Goal: Use online tool/utility: Utilize a website feature to perform a specific function

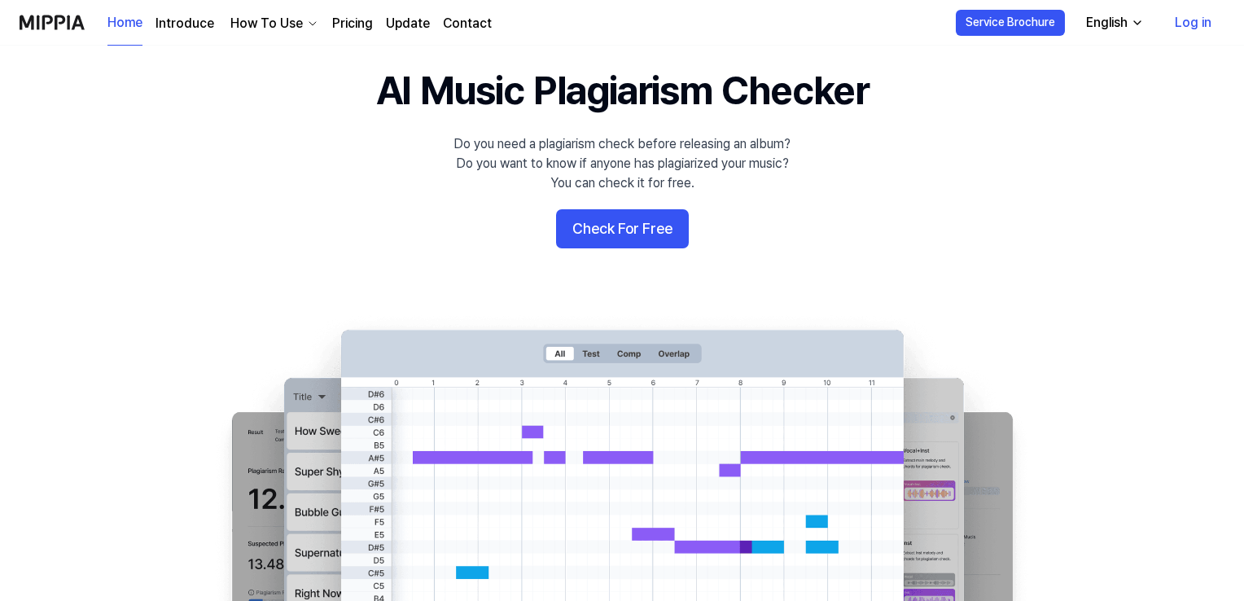
click at [648, 213] on button "Check For Free" at bounding box center [622, 228] width 133 height 39
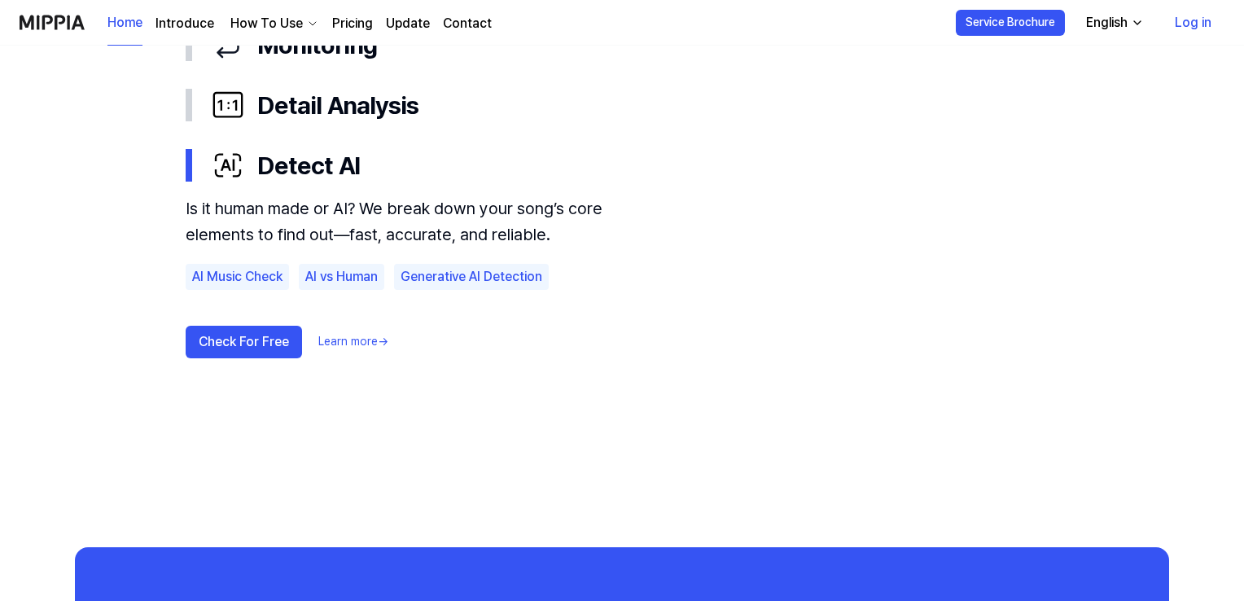
scroll to position [1058, 0]
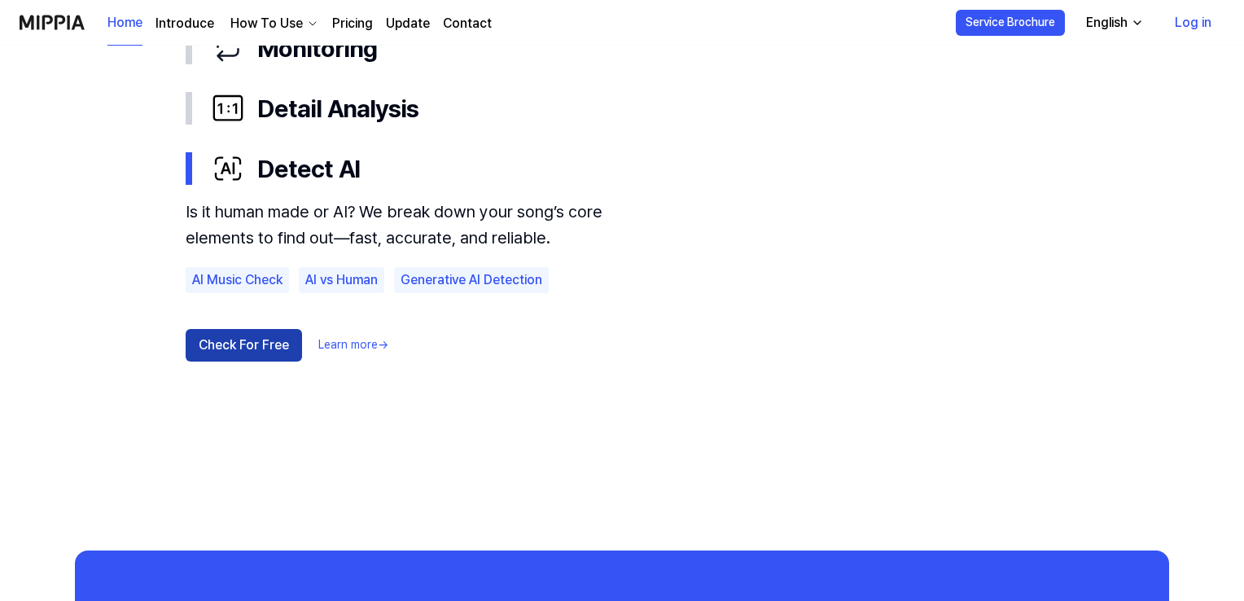
click at [251, 343] on button "Check For Free" at bounding box center [244, 345] width 116 height 33
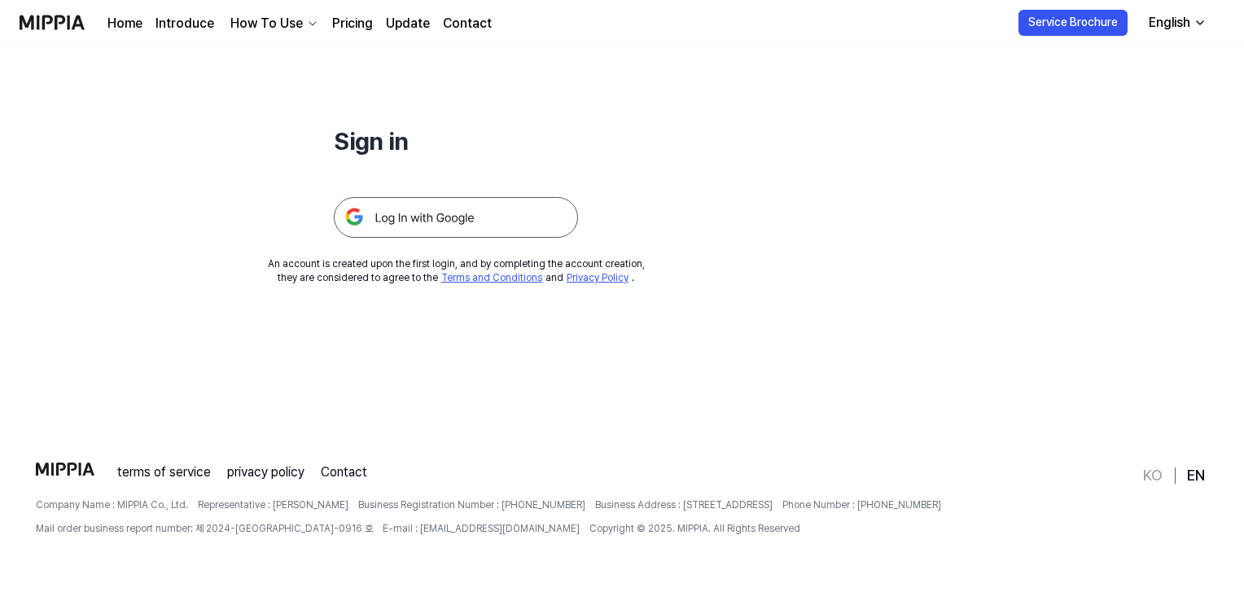
scroll to position [0, 0]
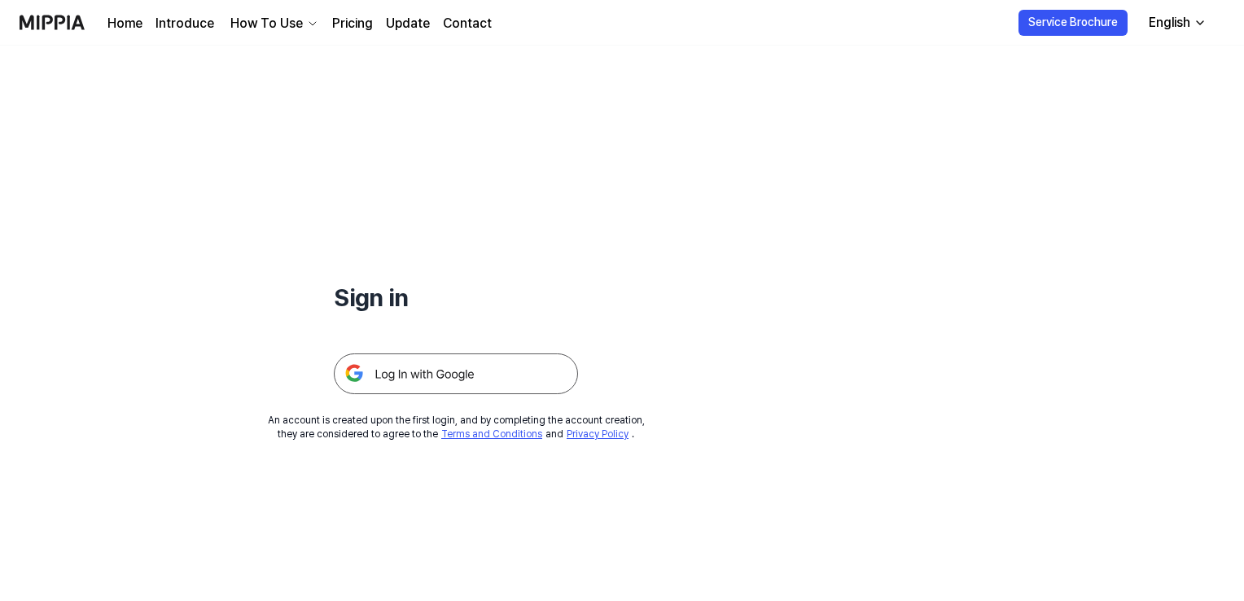
click at [440, 371] on img at bounding box center [456, 373] width 244 height 41
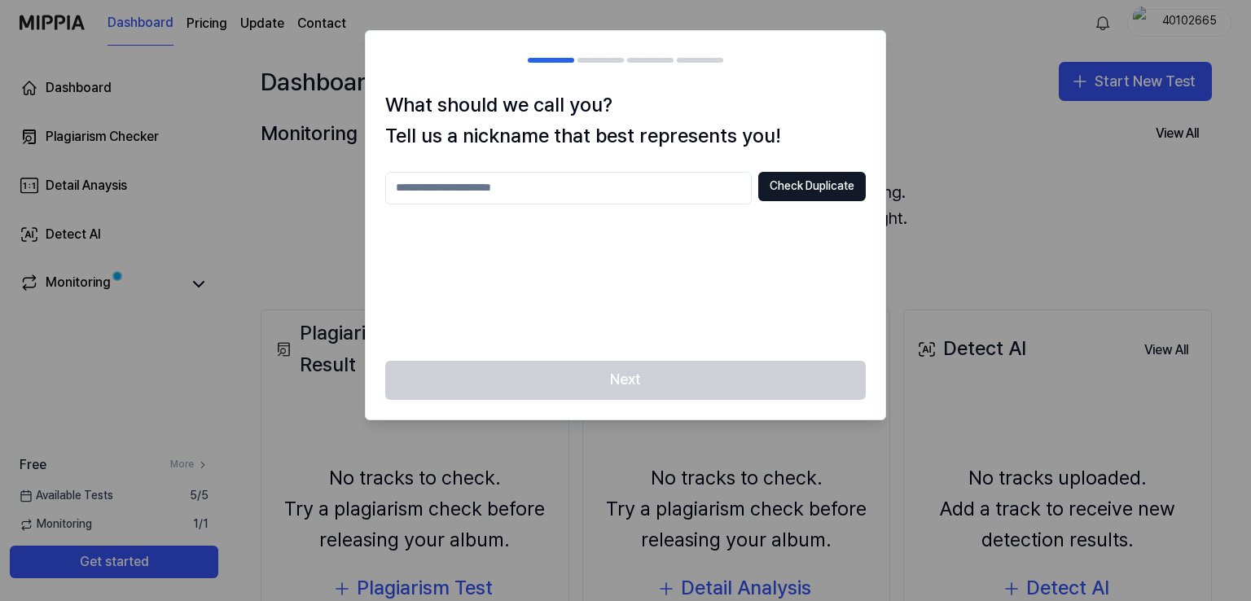
click at [639, 178] on input "text" at bounding box center [568, 188] width 367 height 33
click at [945, 184] on div at bounding box center [625, 300] width 1251 height 601
click at [797, 187] on button "Check Duplicate" at bounding box center [812, 186] width 108 height 29
click at [618, 189] on input "text" at bounding box center [568, 188] width 367 height 33
type input "********"
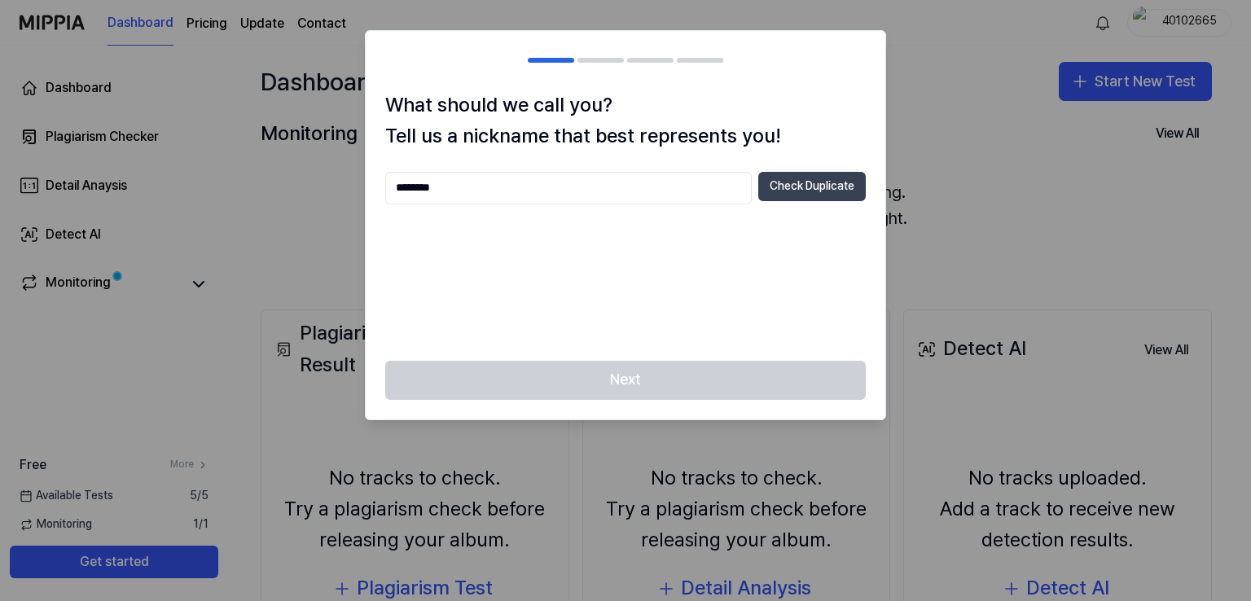
click at [797, 188] on button "Check Duplicate" at bounding box center [812, 186] width 108 height 29
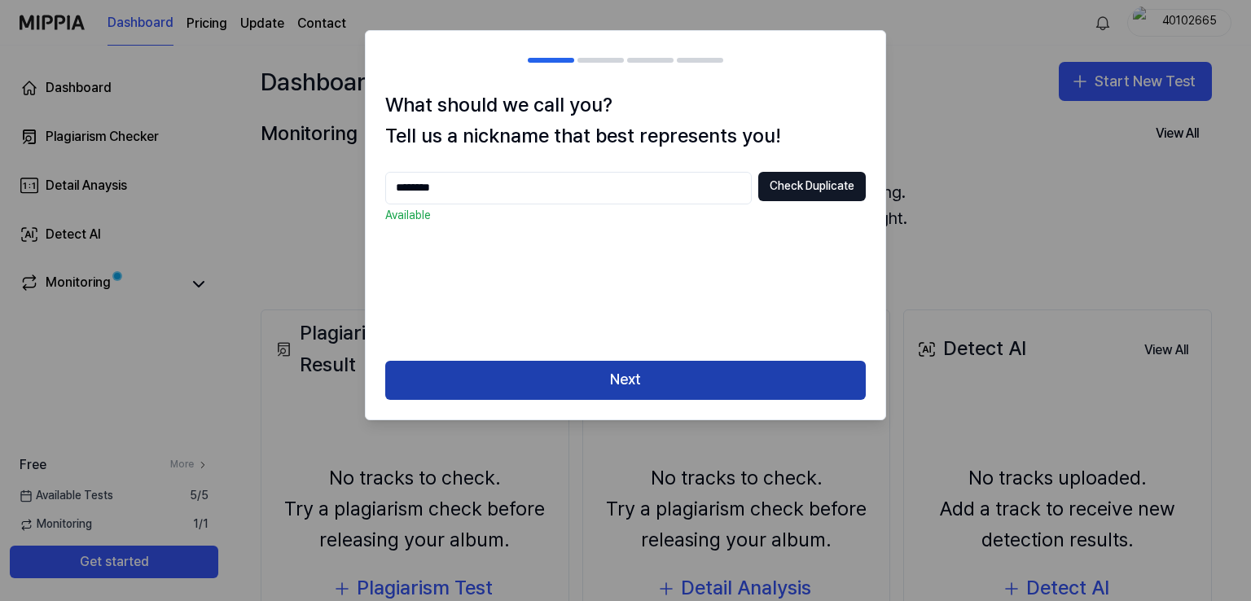
click at [577, 394] on button "Next" at bounding box center [625, 380] width 481 height 39
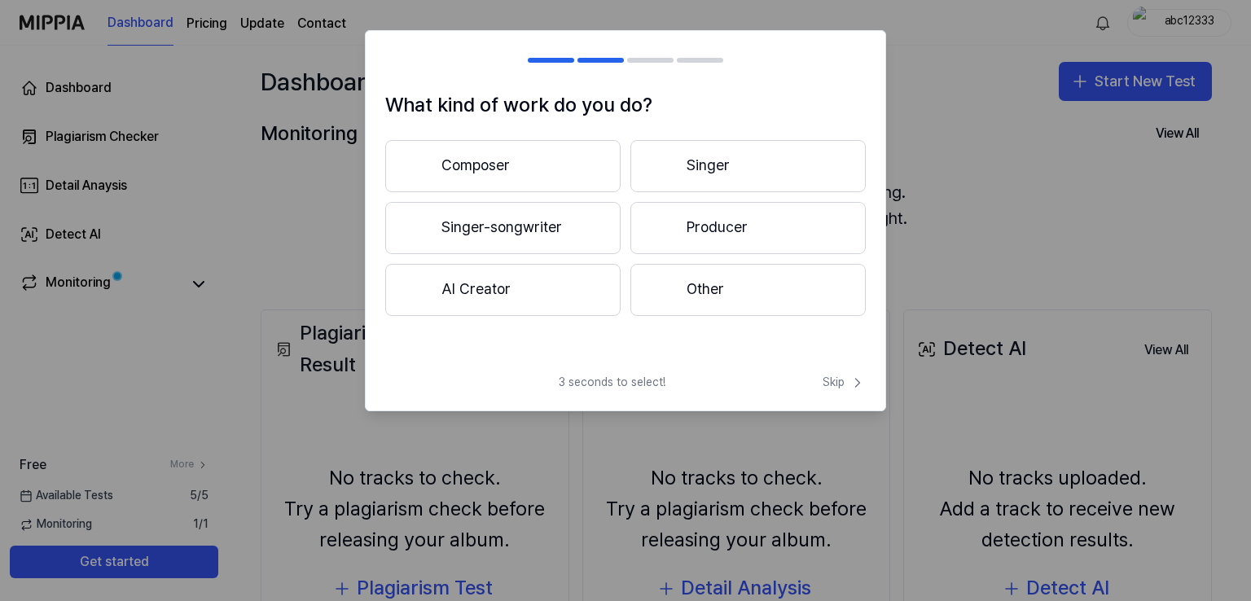
click at [742, 178] on button "Singer" at bounding box center [747, 166] width 235 height 52
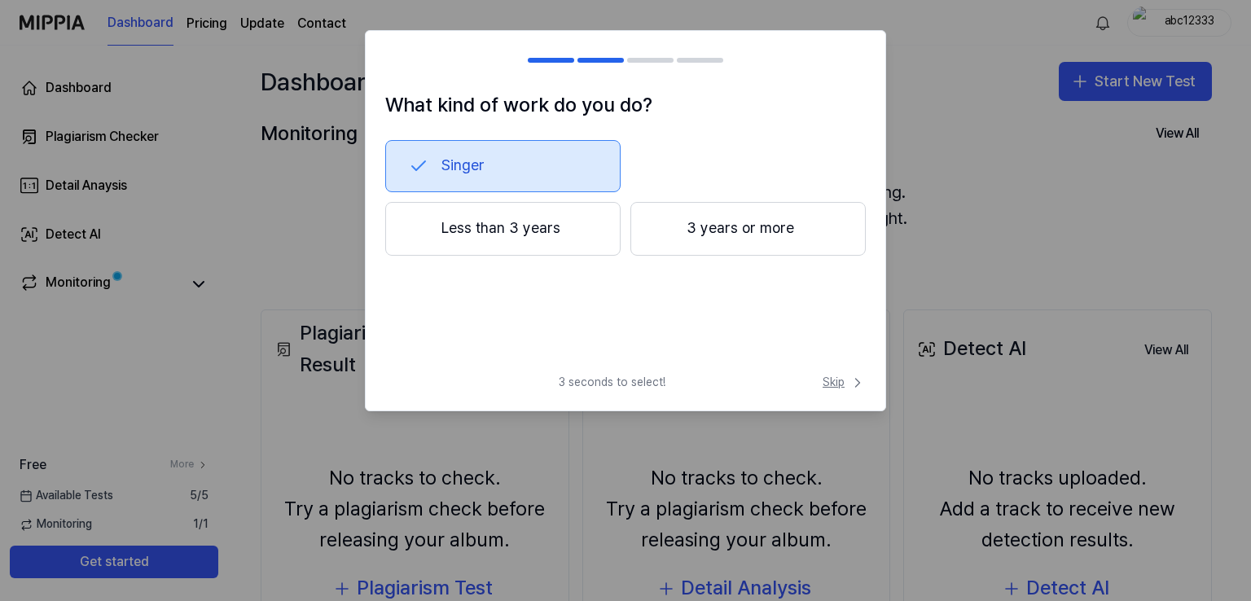
click at [844, 388] on span "Skip" at bounding box center [844, 383] width 43 height 16
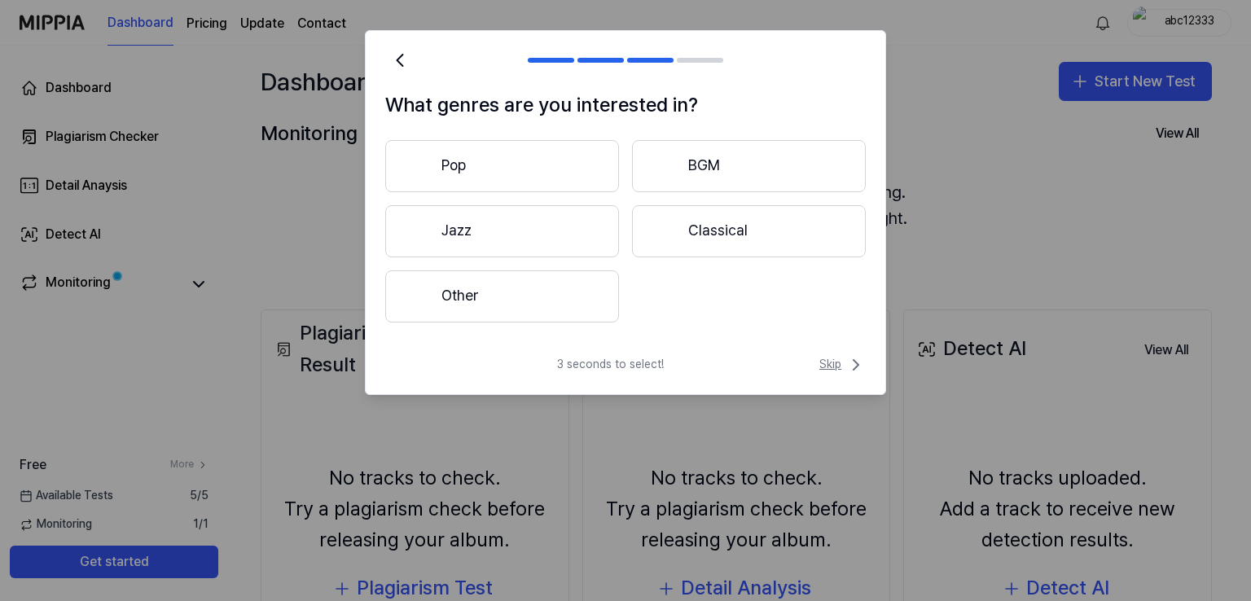
click at [826, 364] on span "Skip" at bounding box center [842, 365] width 46 height 20
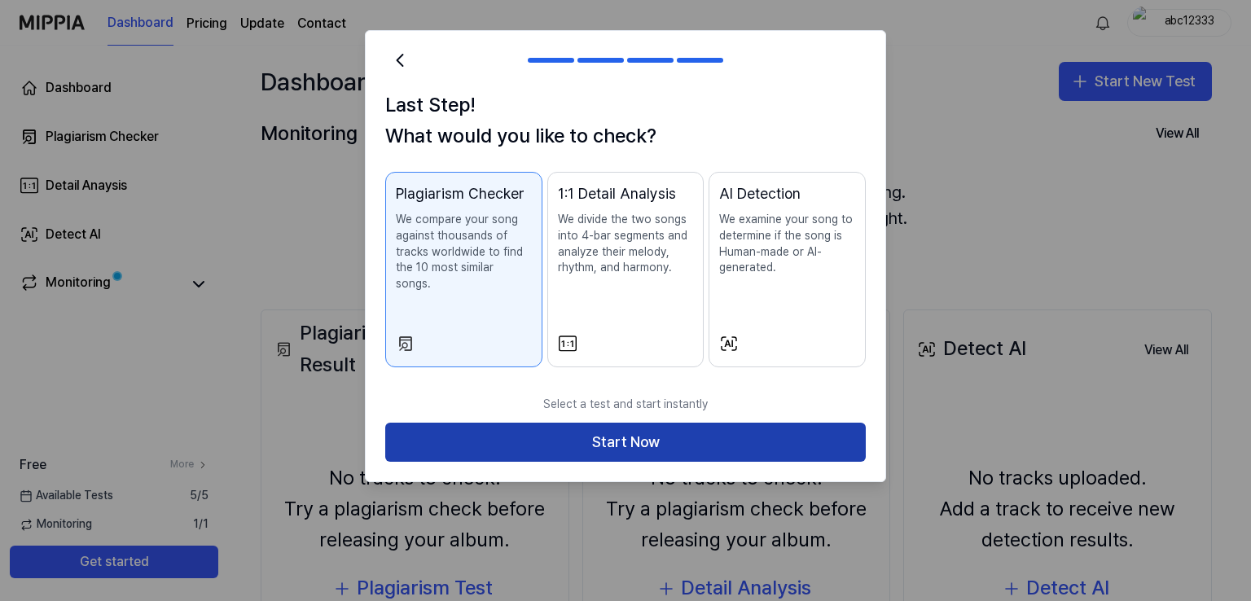
click at [669, 425] on button "Start Now" at bounding box center [625, 442] width 481 height 39
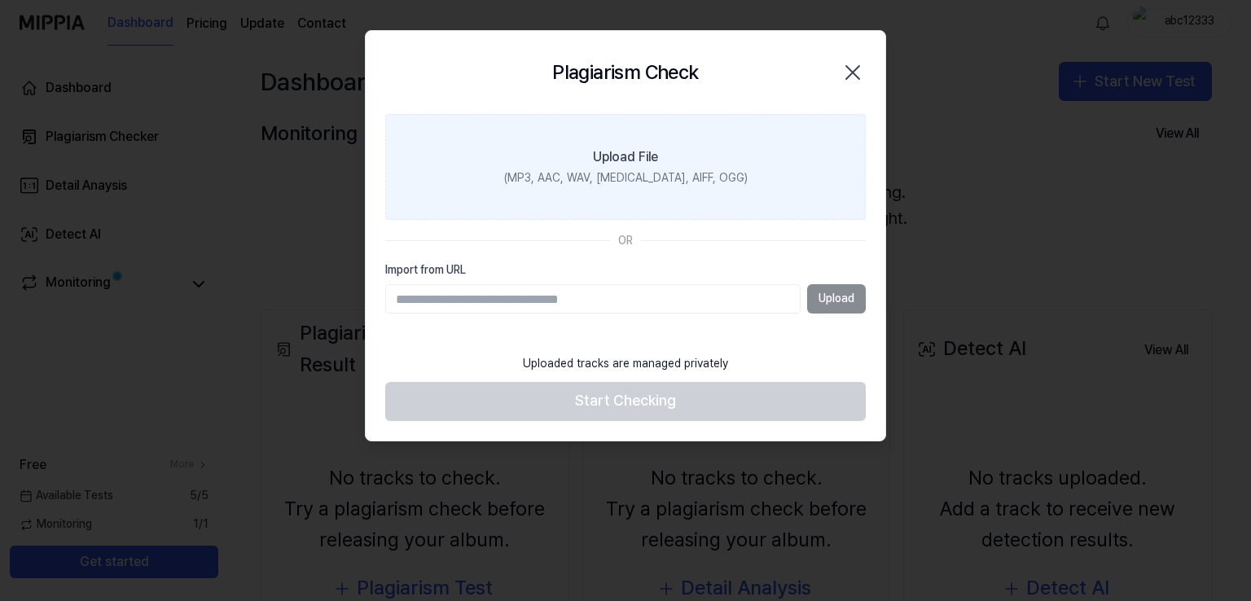
click at [630, 194] on label "Upload File (MP3, AAC, WAV, [MEDICAL_DATA], AIFF, OGG)" at bounding box center [625, 167] width 481 height 106
click at [0, 0] on input "Upload File (MP3, AAC, WAV, [MEDICAL_DATA], AIFF, OGG)" at bounding box center [0, 0] width 0 height 0
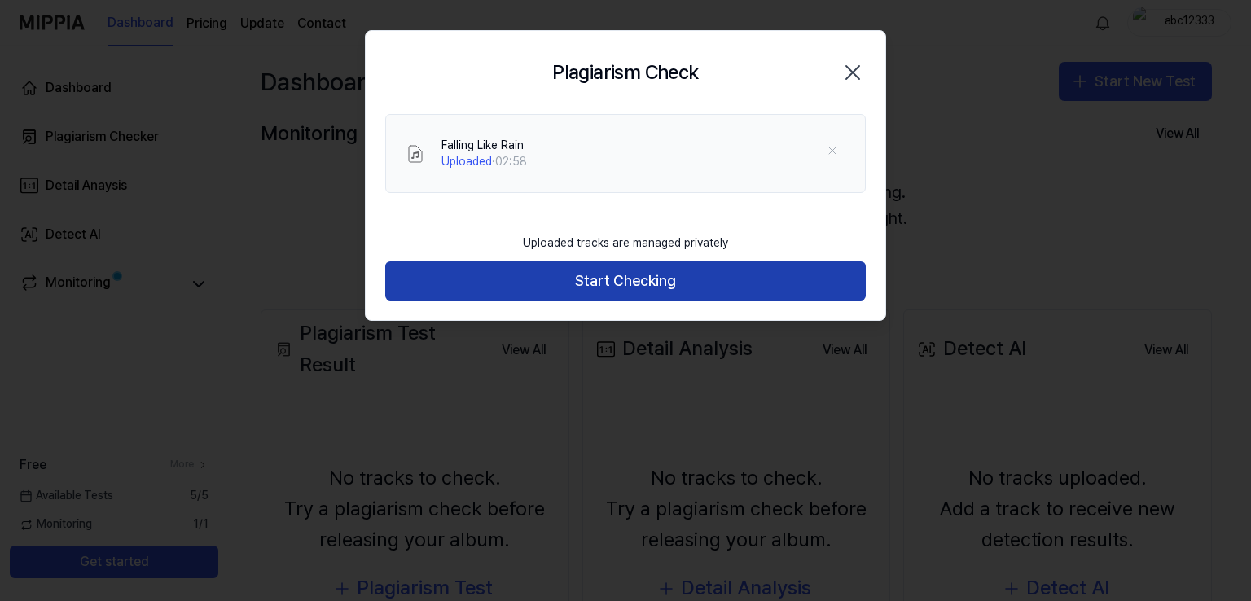
click at [600, 283] on button "Start Checking" at bounding box center [625, 280] width 481 height 39
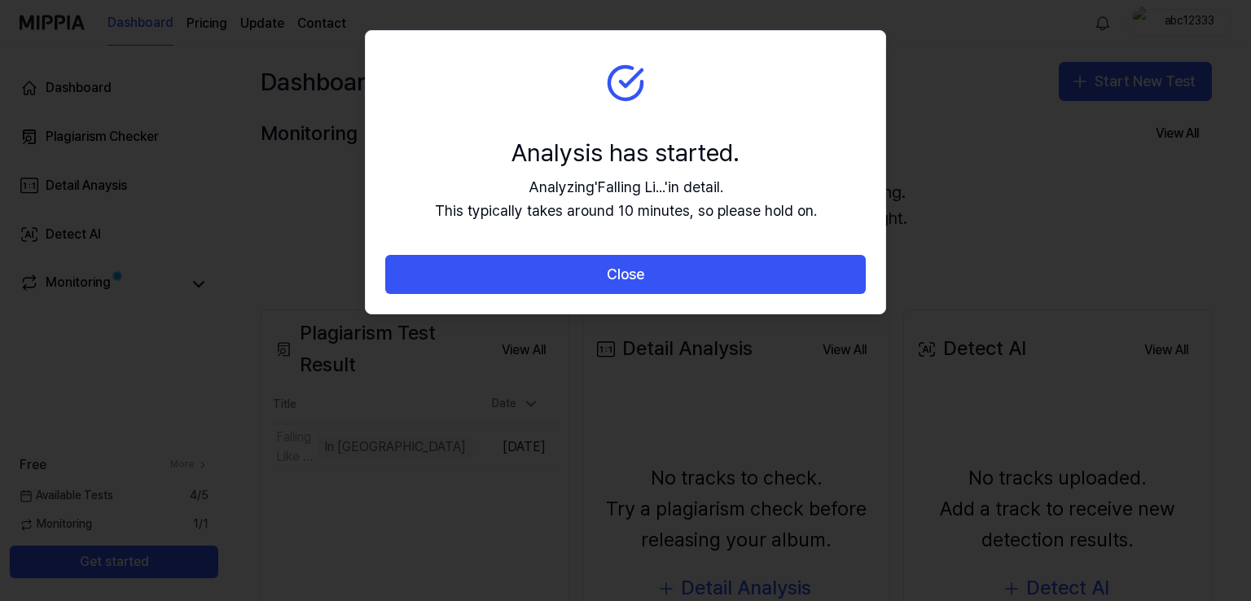
click at [600, 283] on button "Close" at bounding box center [625, 274] width 481 height 39
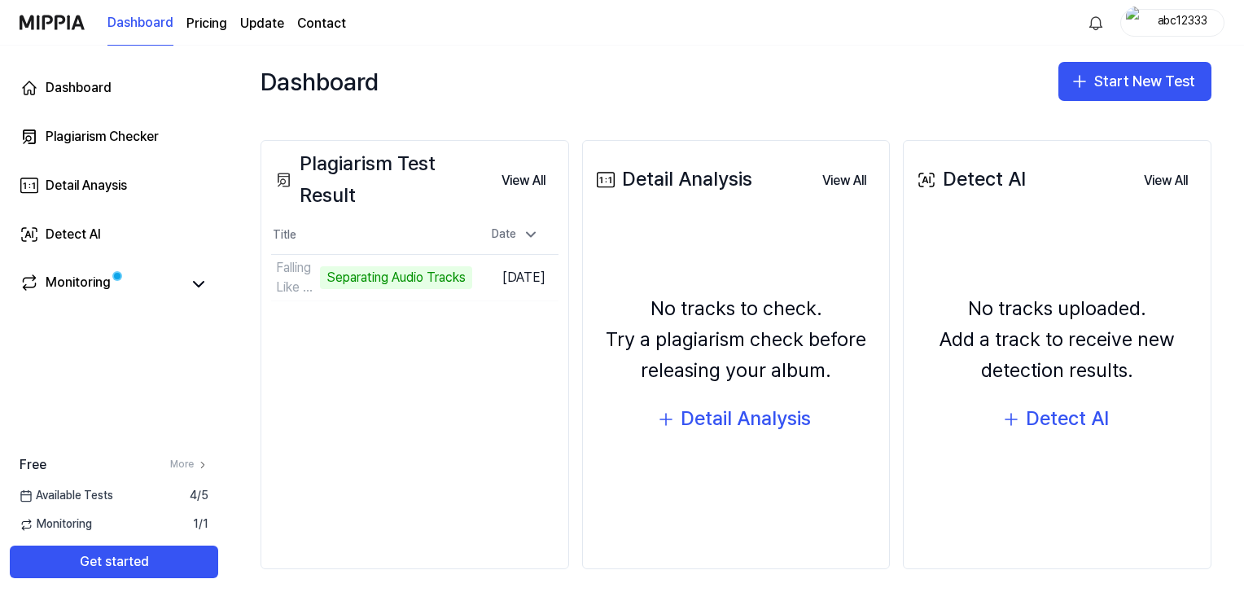
scroll to position [35, 0]
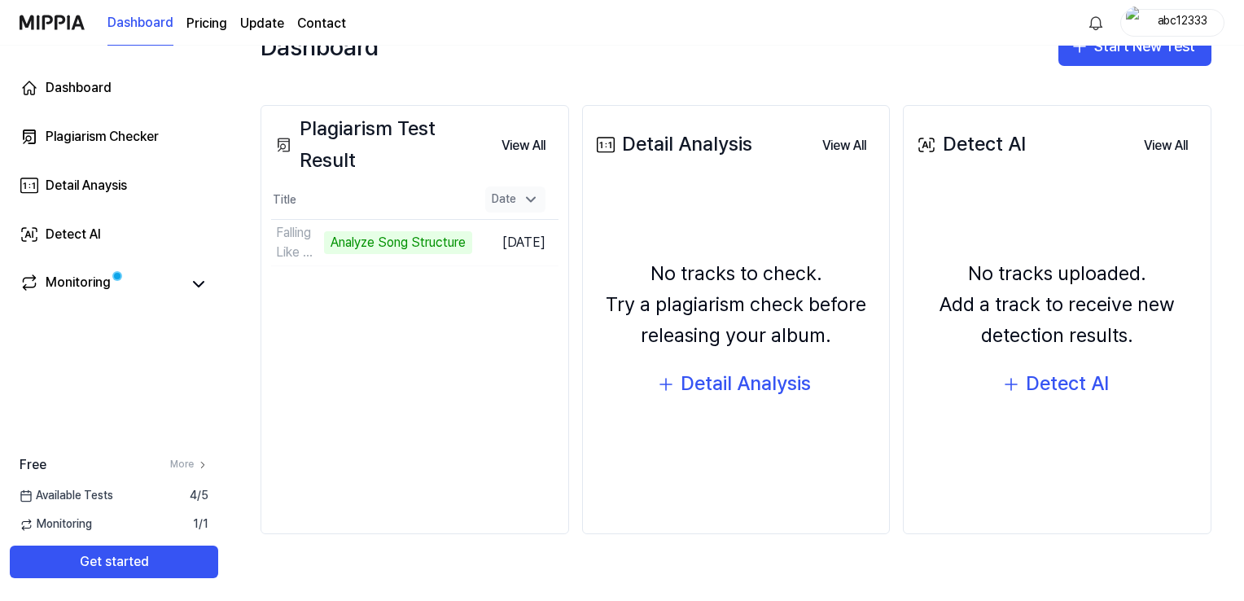
click at [528, 191] on icon at bounding box center [531, 199] width 16 height 16
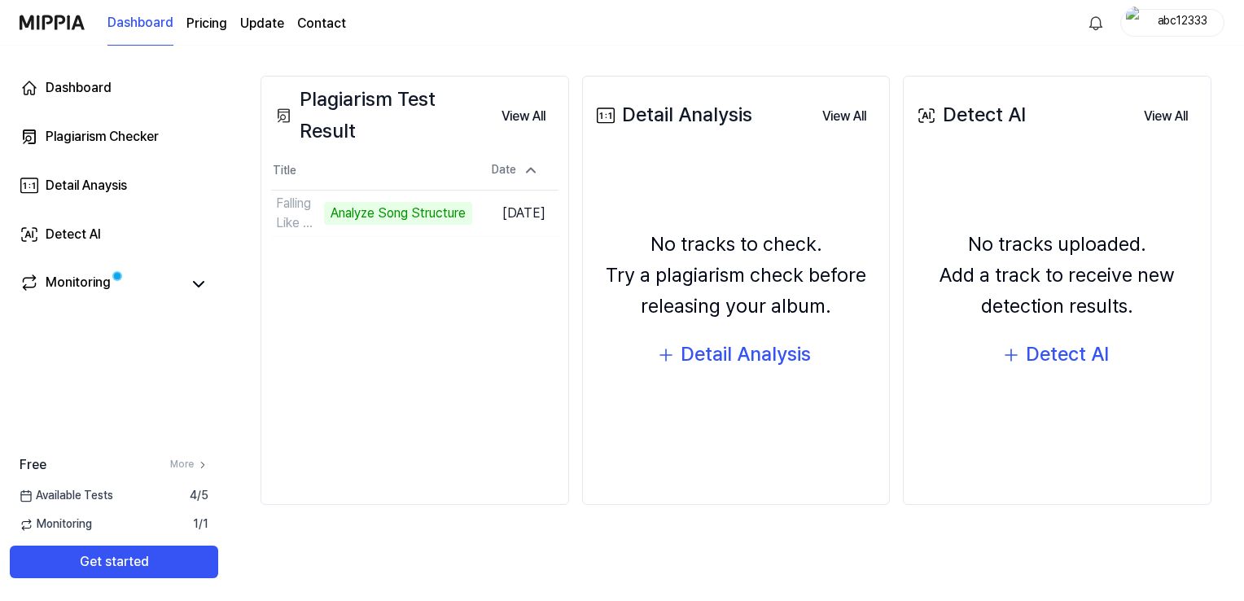
scroll to position [0, 0]
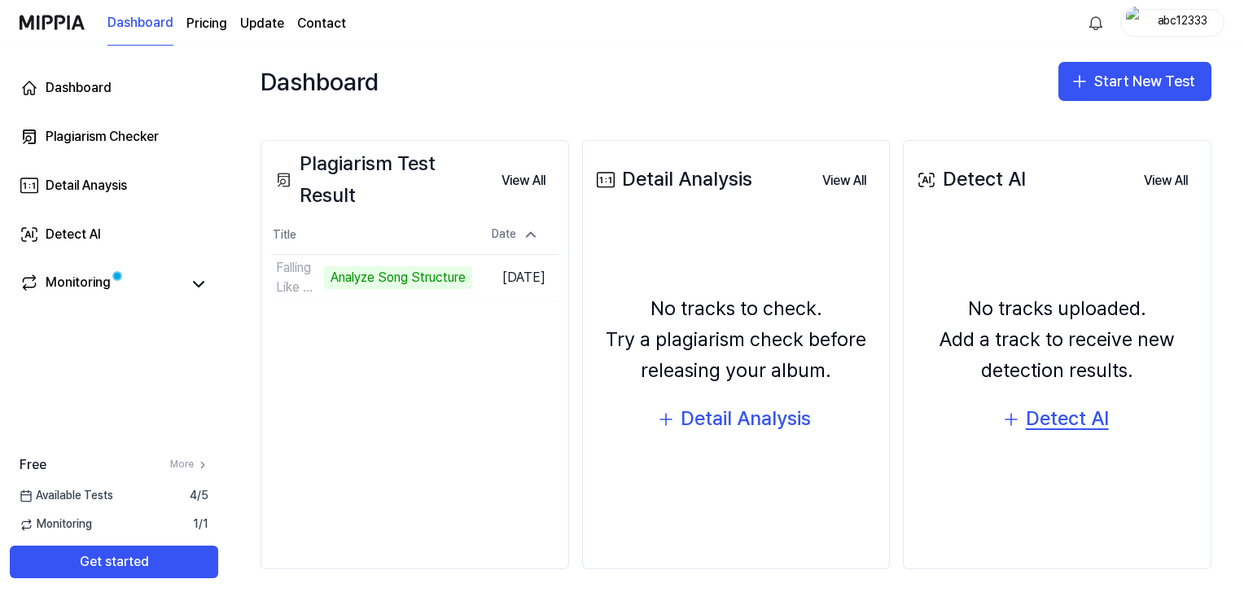
click at [1054, 421] on div "Detect AI" at bounding box center [1067, 418] width 83 height 31
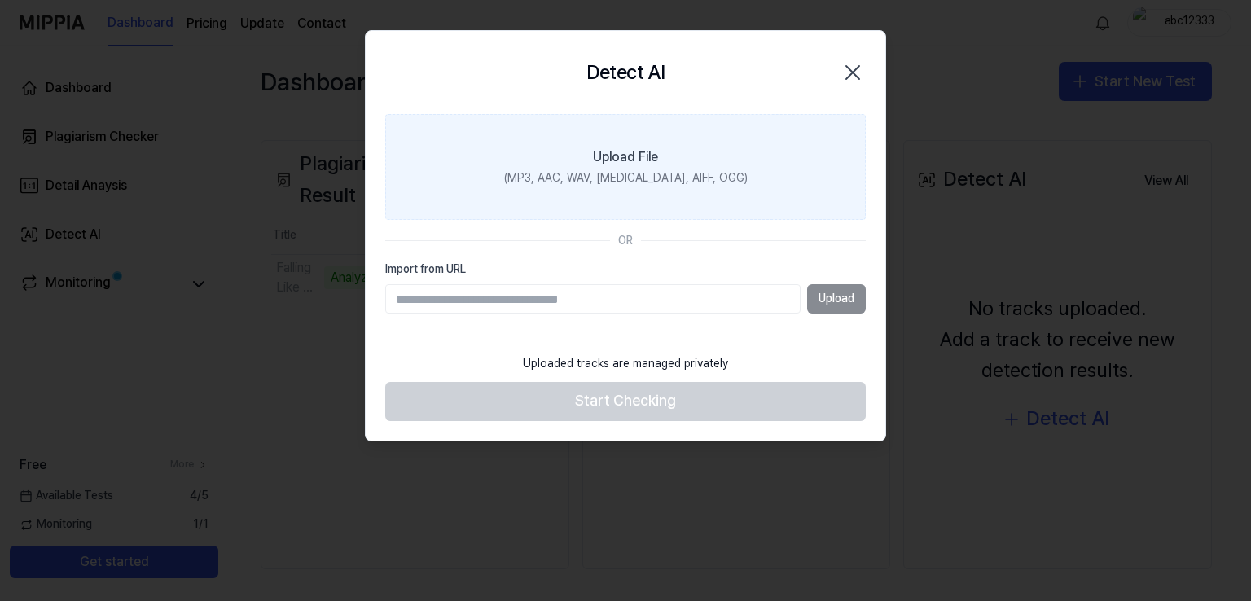
click at [653, 188] on label "Upload File (MP3, AAC, WAV, [MEDICAL_DATA], AIFF, OGG)" at bounding box center [625, 167] width 481 height 106
click at [0, 0] on input "Upload File (MP3, AAC, WAV, [MEDICAL_DATA], AIFF, OGG)" at bounding box center [0, 0] width 0 height 0
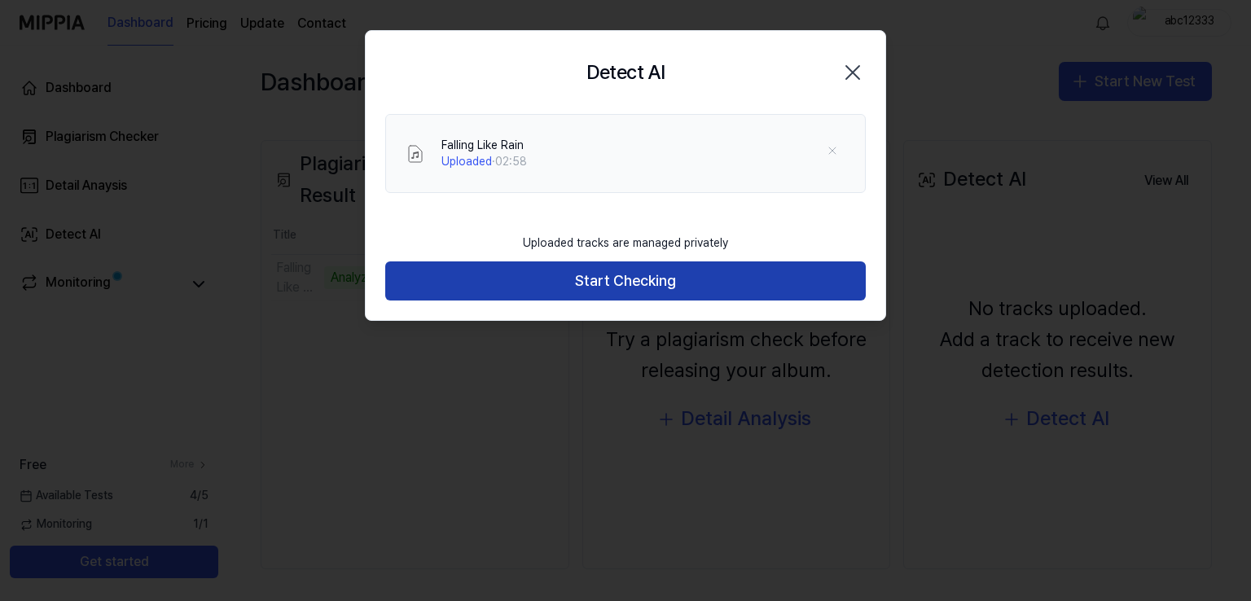
click at [604, 282] on button "Start Checking" at bounding box center [625, 280] width 481 height 39
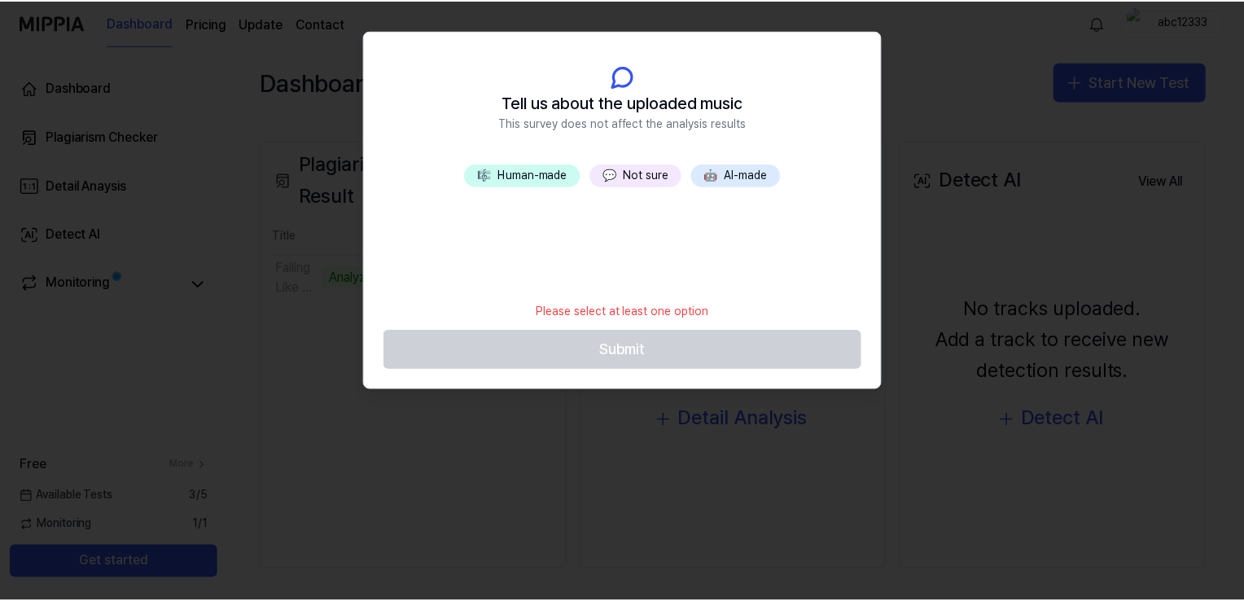
scroll to position [137, 0]
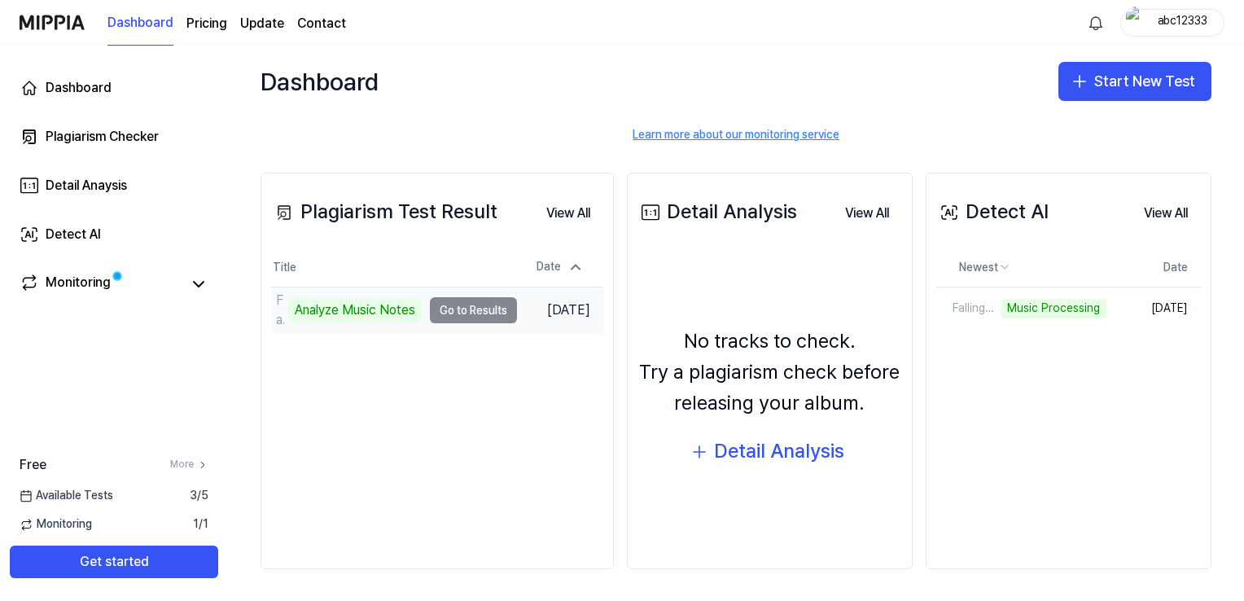
click at [449, 314] on td "Falling Like Rain Analyze Music Notes Go to Results" at bounding box center [394, 311] width 246 height 46
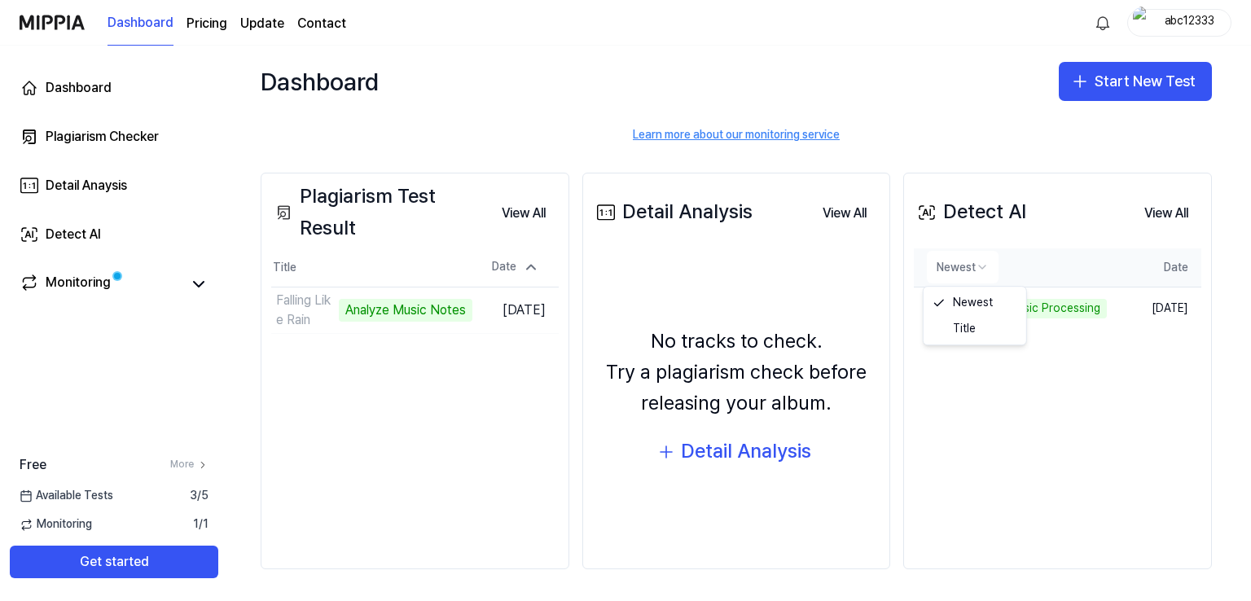
click at [955, 257] on html "Dashboard Pricing Update Contact abc12333 Dashboard Plagiarism Checker Detail A…" at bounding box center [625, 339] width 1251 height 679
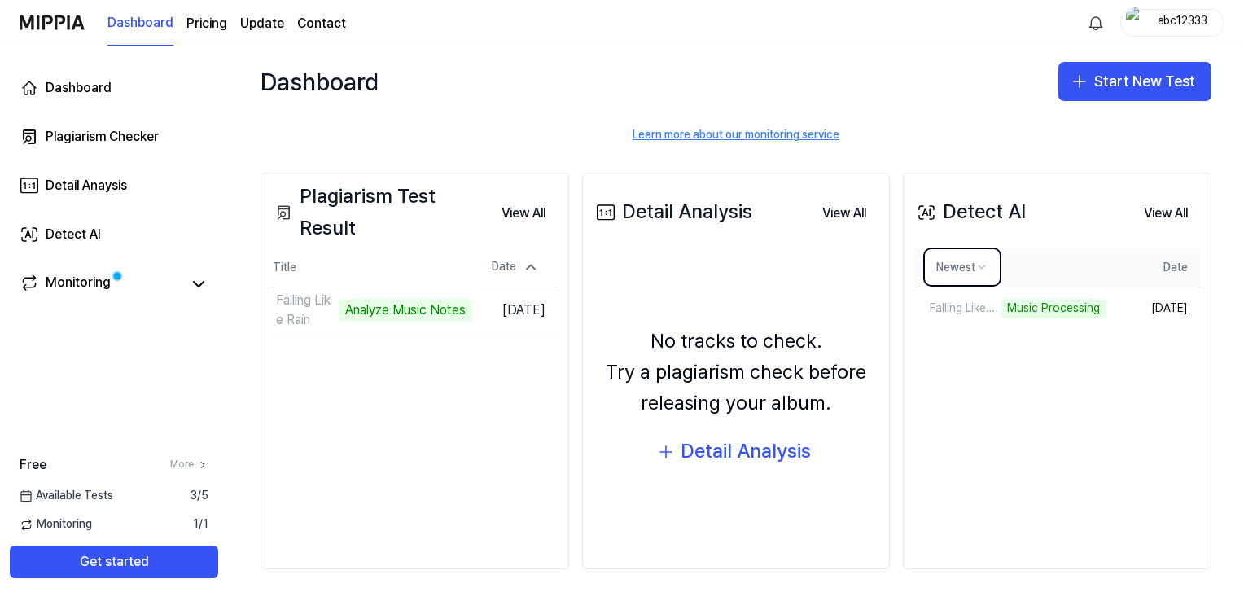
click at [955, 257] on html "Dashboard Pricing Update Contact abc12333 Dashboard Plagiarism Checker Detail A…" at bounding box center [622, 339] width 1244 height 679
click at [996, 312] on div "Music Processing" at bounding box center [995, 309] width 106 height 20
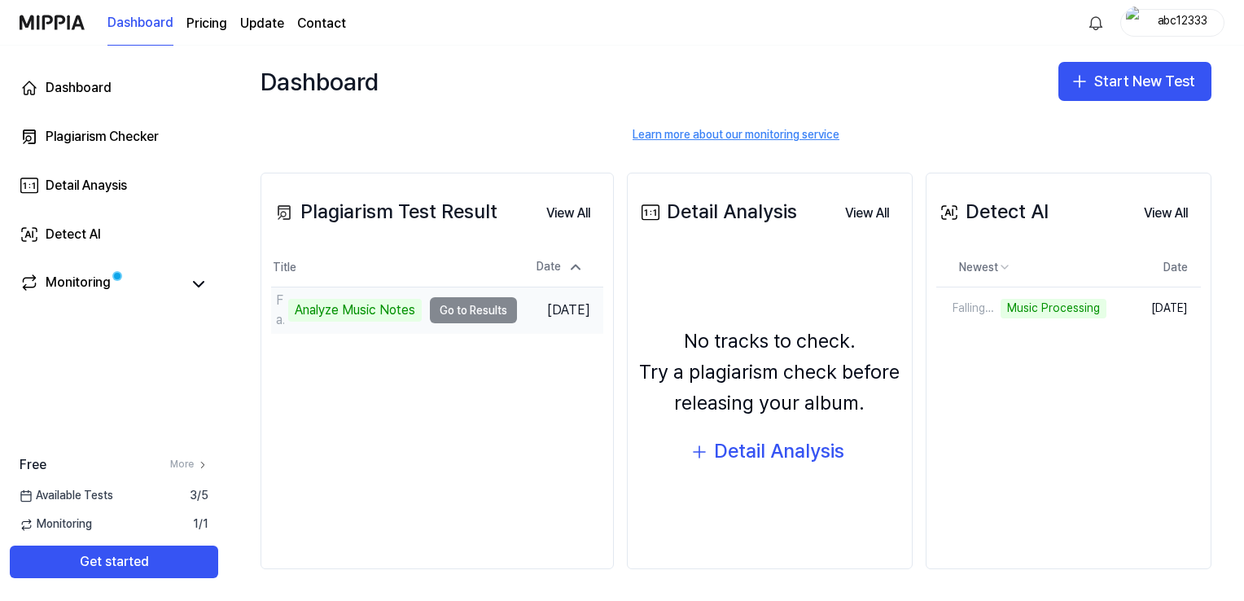
click at [460, 316] on td "Falling Like Rain Analyze Music Notes Go to Results" at bounding box center [394, 311] width 246 height 46
drag, startPoint x: 397, startPoint y: 318, endPoint x: 352, endPoint y: 295, distance: 51.0
click at [352, 295] on div "Falling Like Rain Analyze Music Notes" at bounding box center [346, 310] width 151 height 39
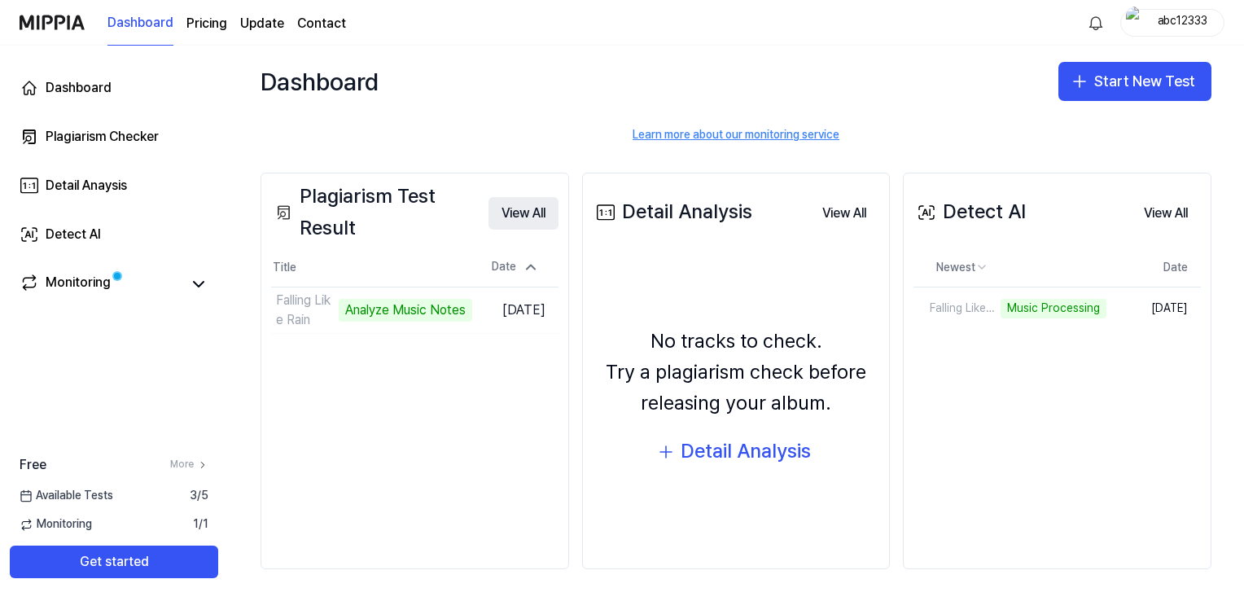
click at [520, 217] on button "View All" at bounding box center [524, 213] width 70 height 33
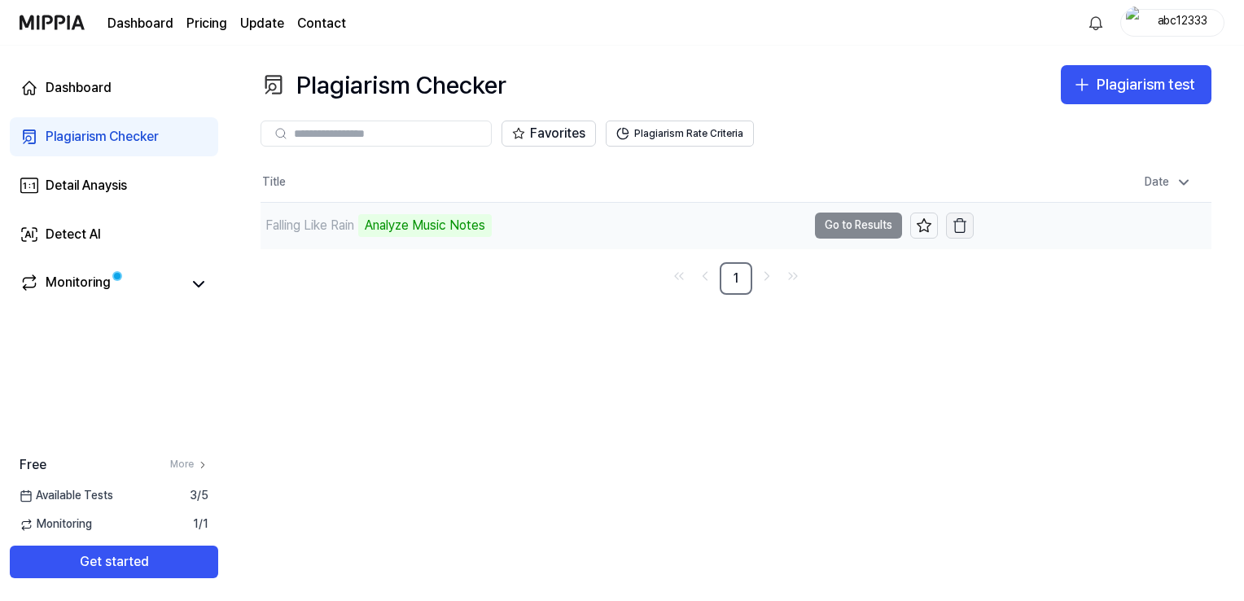
click at [965, 224] on icon "button" at bounding box center [960, 227] width 10 height 11
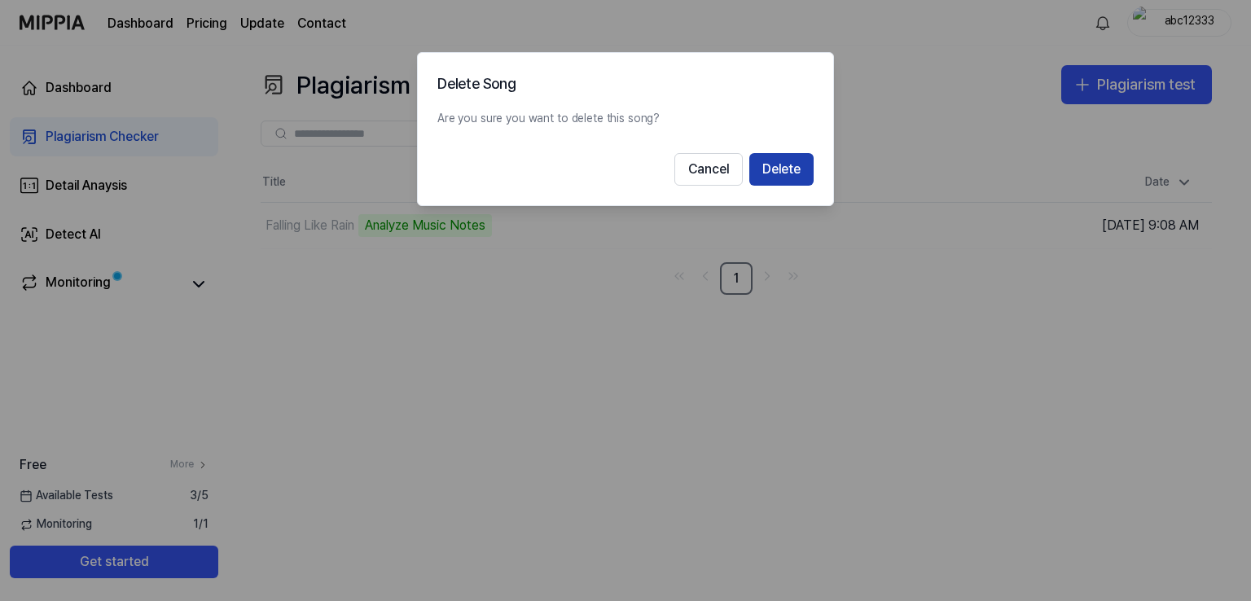
click at [784, 171] on button "Delete" at bounding box center [781, 169] width 64 height 33
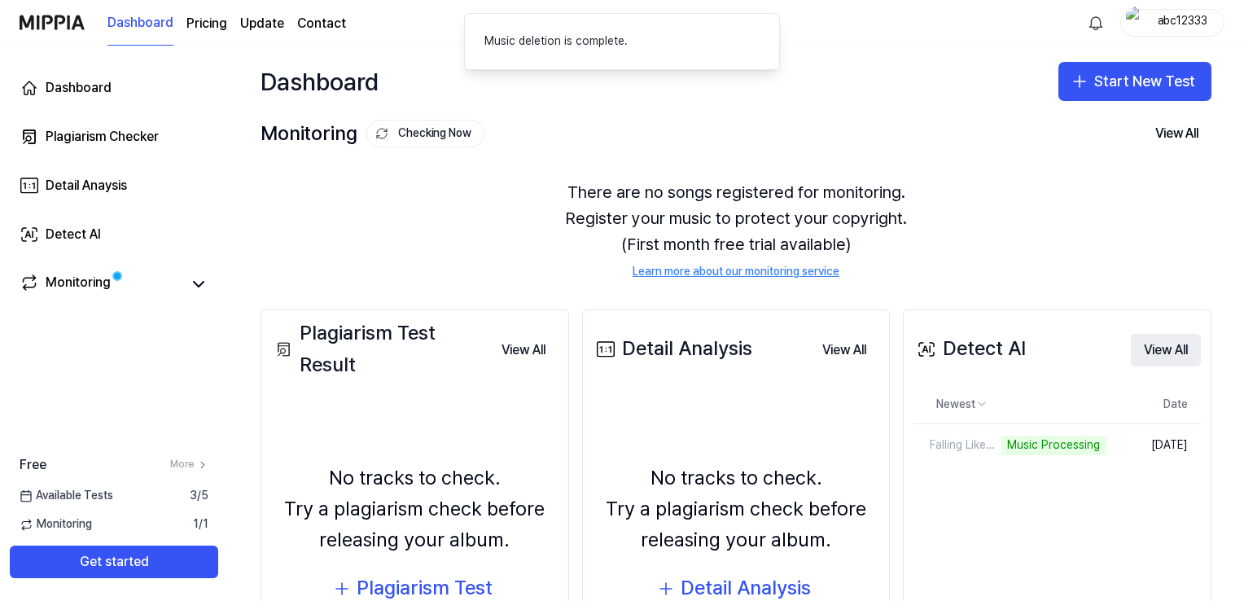
click at [1168, 358] on button "View All" at bounding box center [1166, 350] width 70 height 33
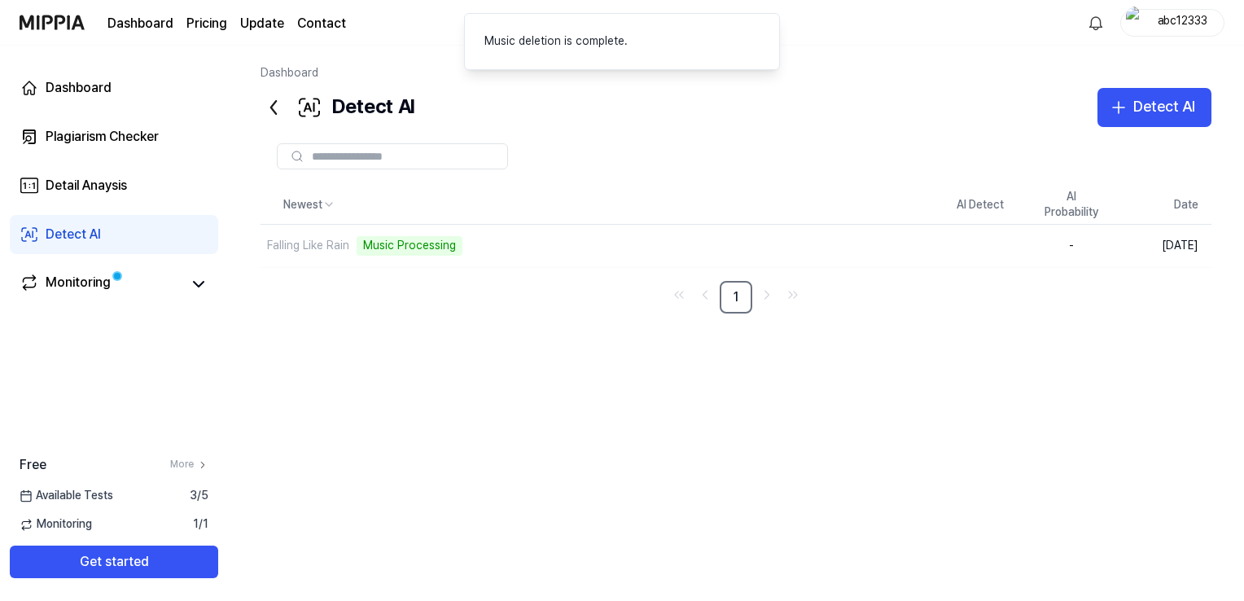
scroll to position [46, 0]
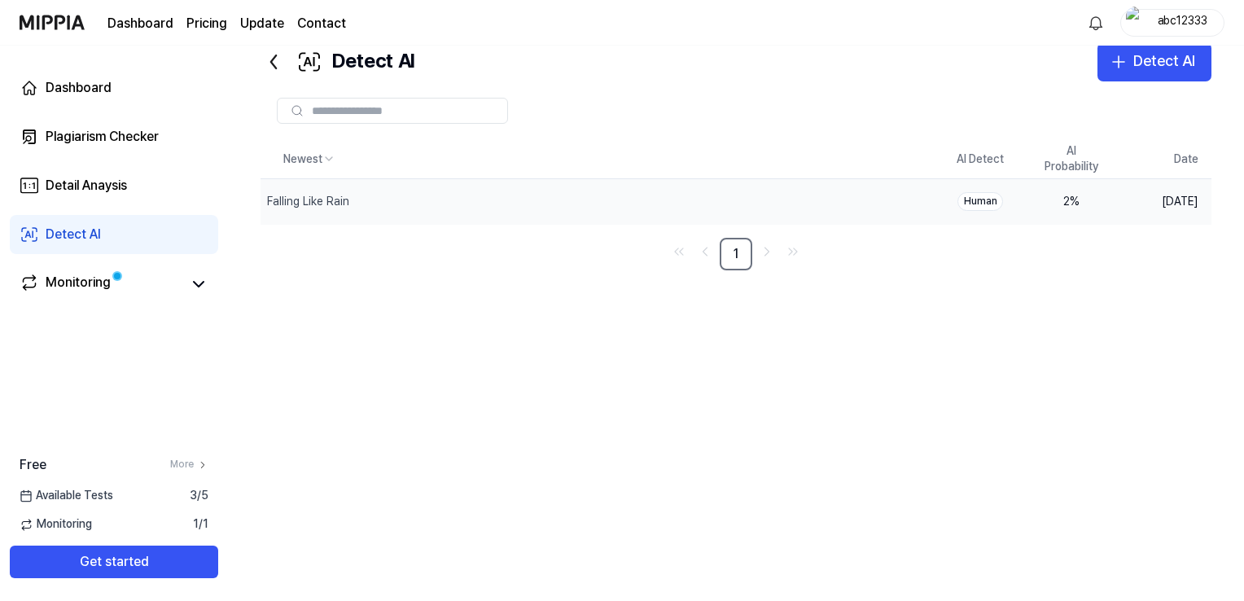
click at [1073, 201] on div "2 %" at bounding box center [1071, 202] width 65 height 16
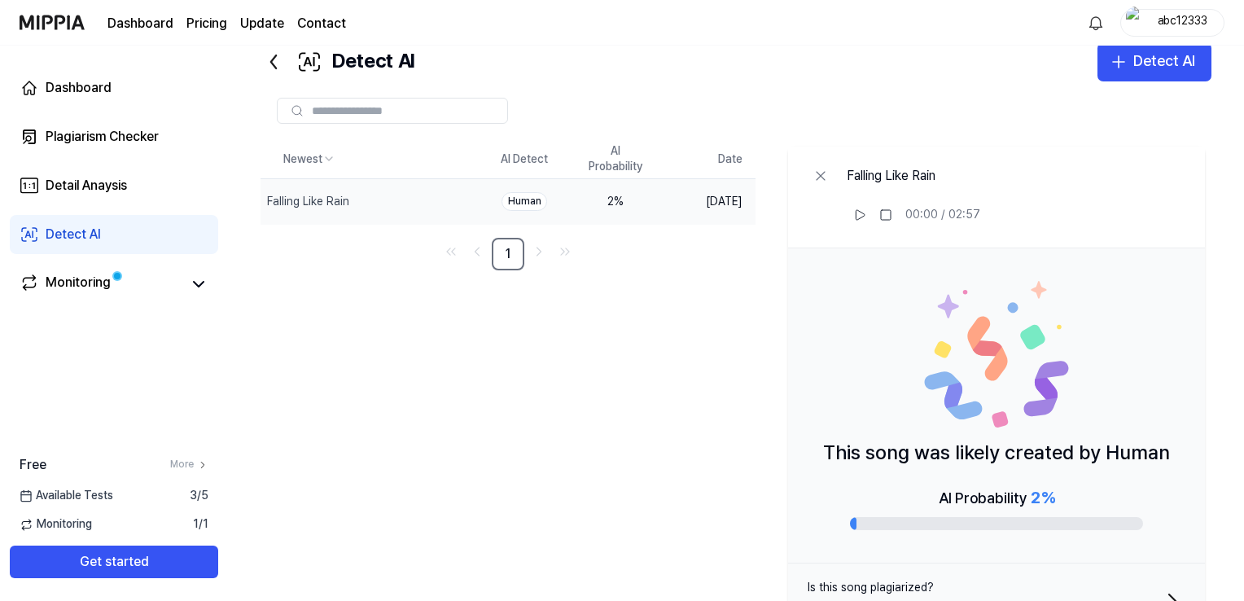
scroll to position [0, 0]
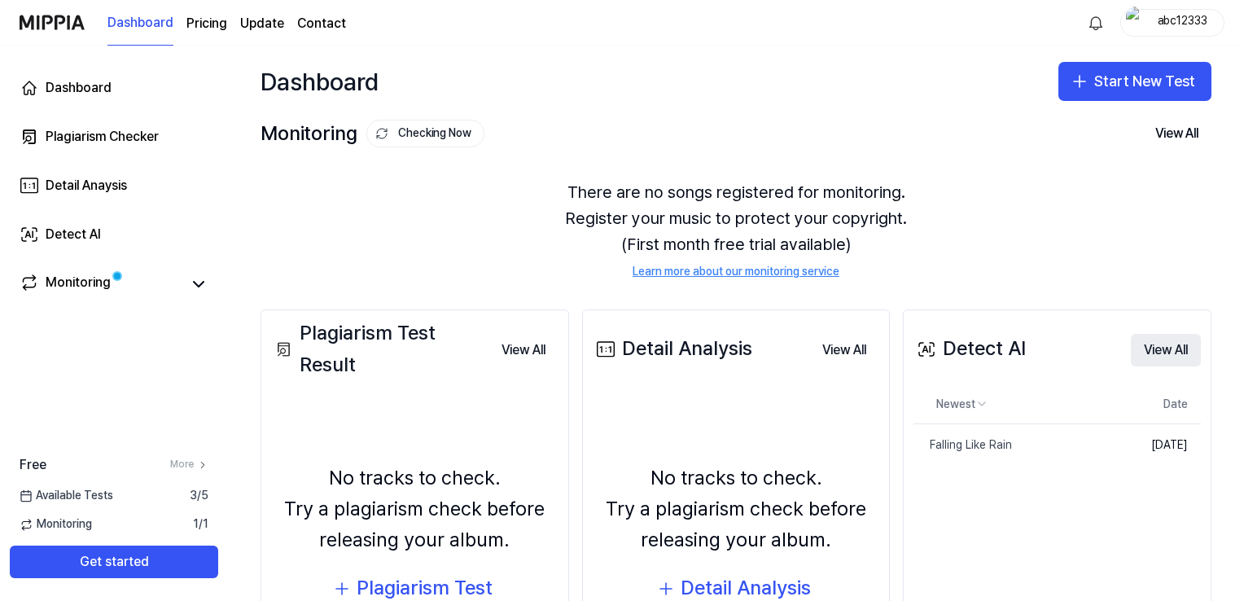
click at [1156, 336] on button "View All" at bounding box center [1166, 350] width 70 height 33
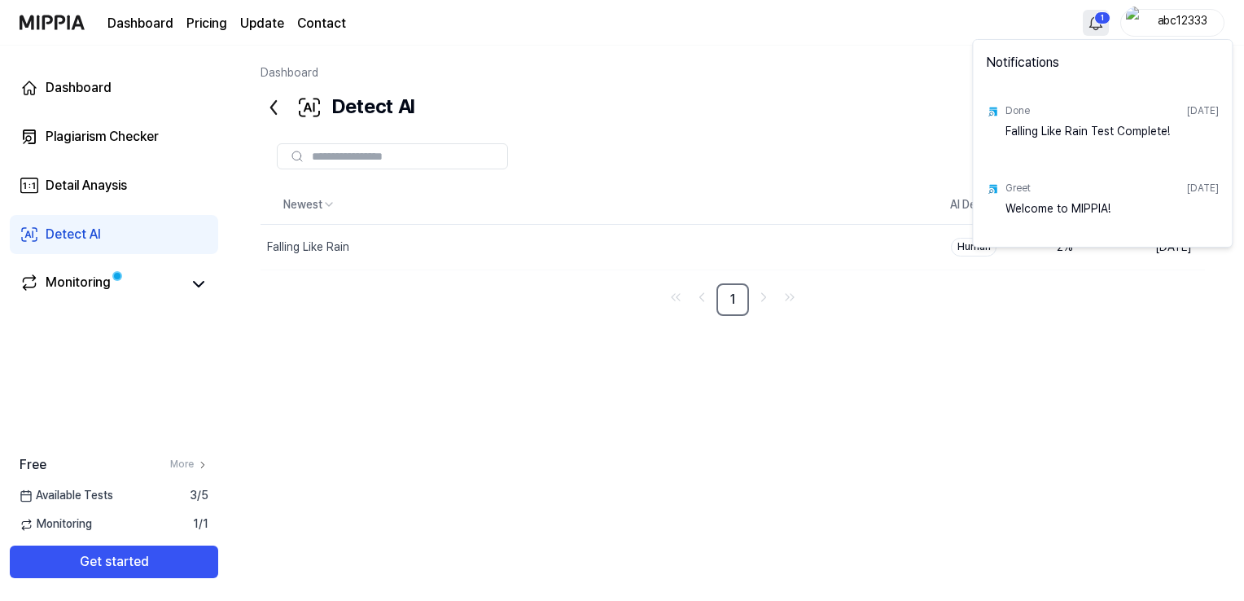
click at [1098, 17] on html "Dashboard Pricing Update Contact 1 abc12333 Dashboard Plagiarism Checker Detail…" at bounding box center [622, 339] width 1244 height 679
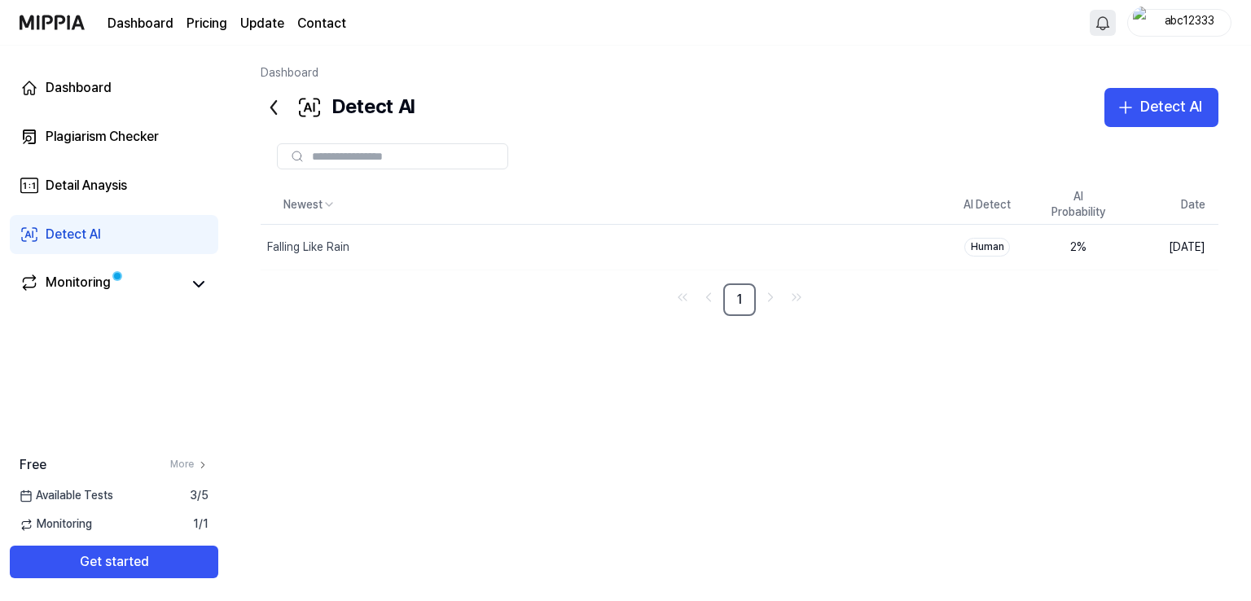
click at [1098, 17] on html "Dashboard Pricing Update Contact abc12333 Dashboard Plagiarism Checker Detail A…" at bounding box center [625, 339] width 1251 height 679
click at [193, 284] on icon at bounding box center [199, 284] width 20 height 20
click at [299, 329] on div "Newest AI Detect AI Probability Date Falling Like Rain Delete Human 2 % [DATE] 1" at bounding box center [736, 381] width 951 height 391
click at [647, 383] on div "Newest AI Detect AI Probability Date Falling Like Rain Delete Human 2 % [DATE] 1" at bounding box center [736, 381] width 951 height 391
click at [1012, 248] on td "Human" at bounding box center [980, 248] width 91 height 46
